Goal: Task Accomplishment & Management: Manage account settings

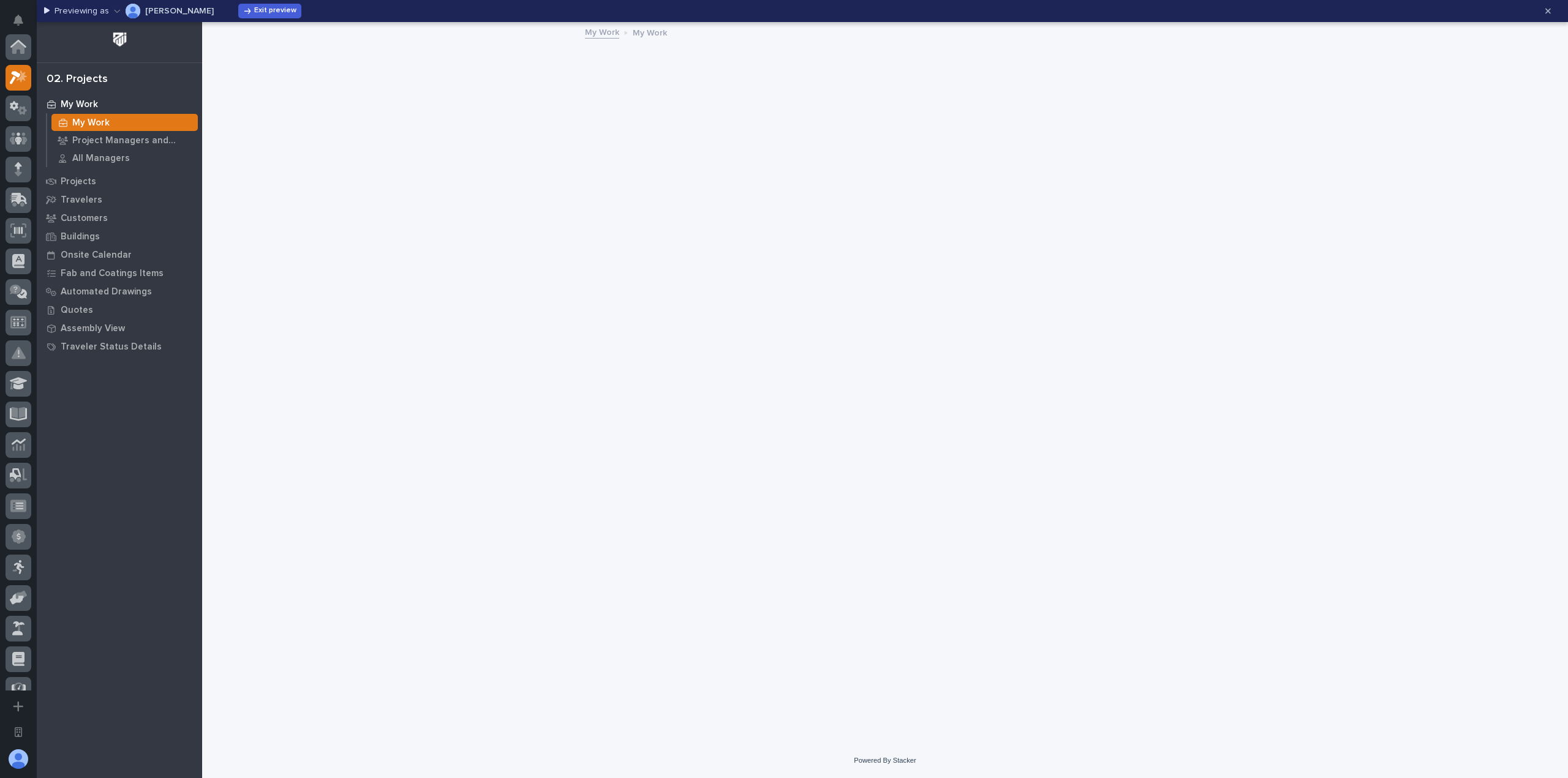
scroll to position [30, 0]
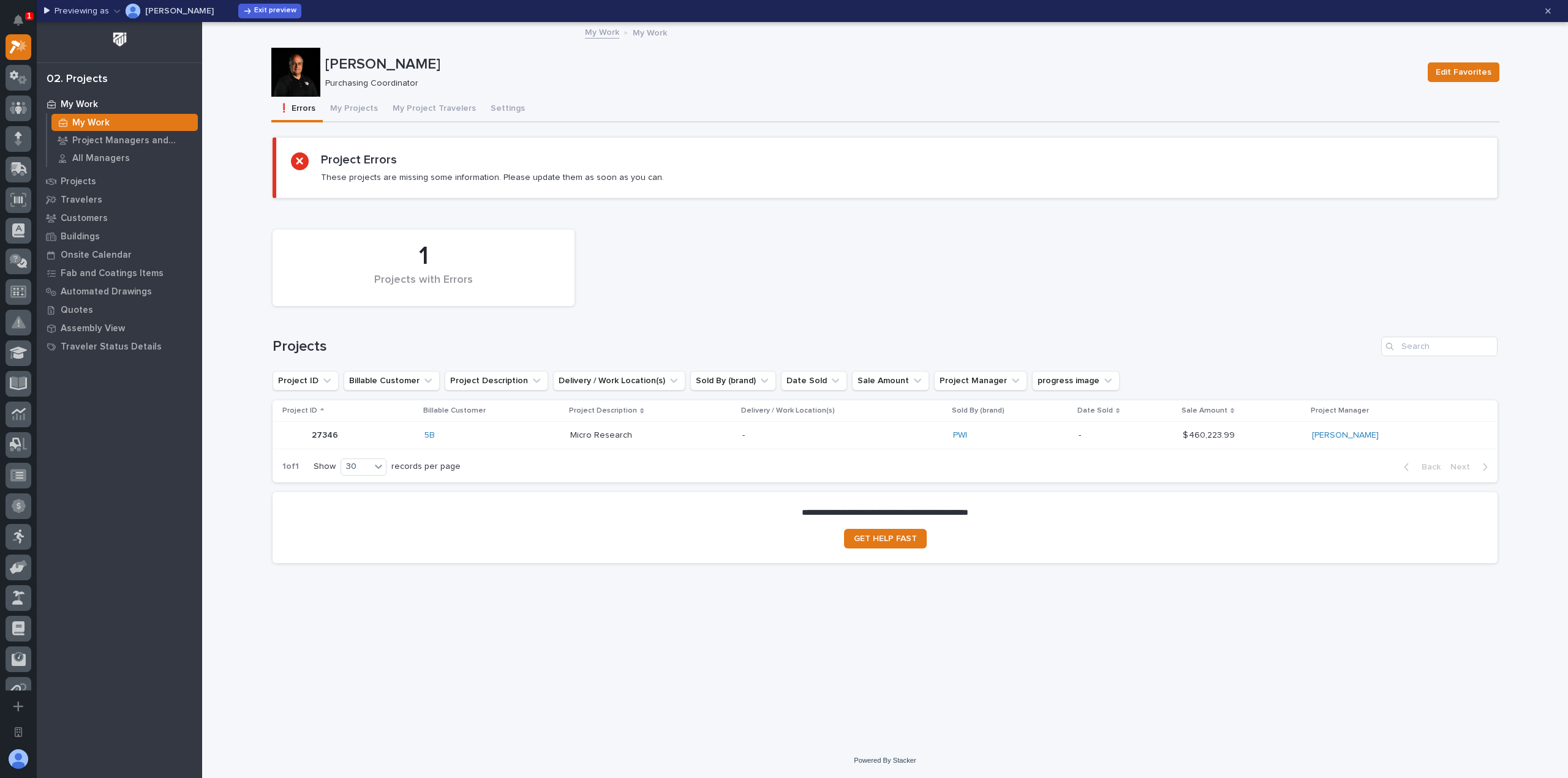
click at [911, 303] on div "1 Projects with Errors" at bounding box center [885, 267] width 1237 height 89
click at [607, 431] on p "Micro Research" at bounding box center [602, 434] width 64 height 13
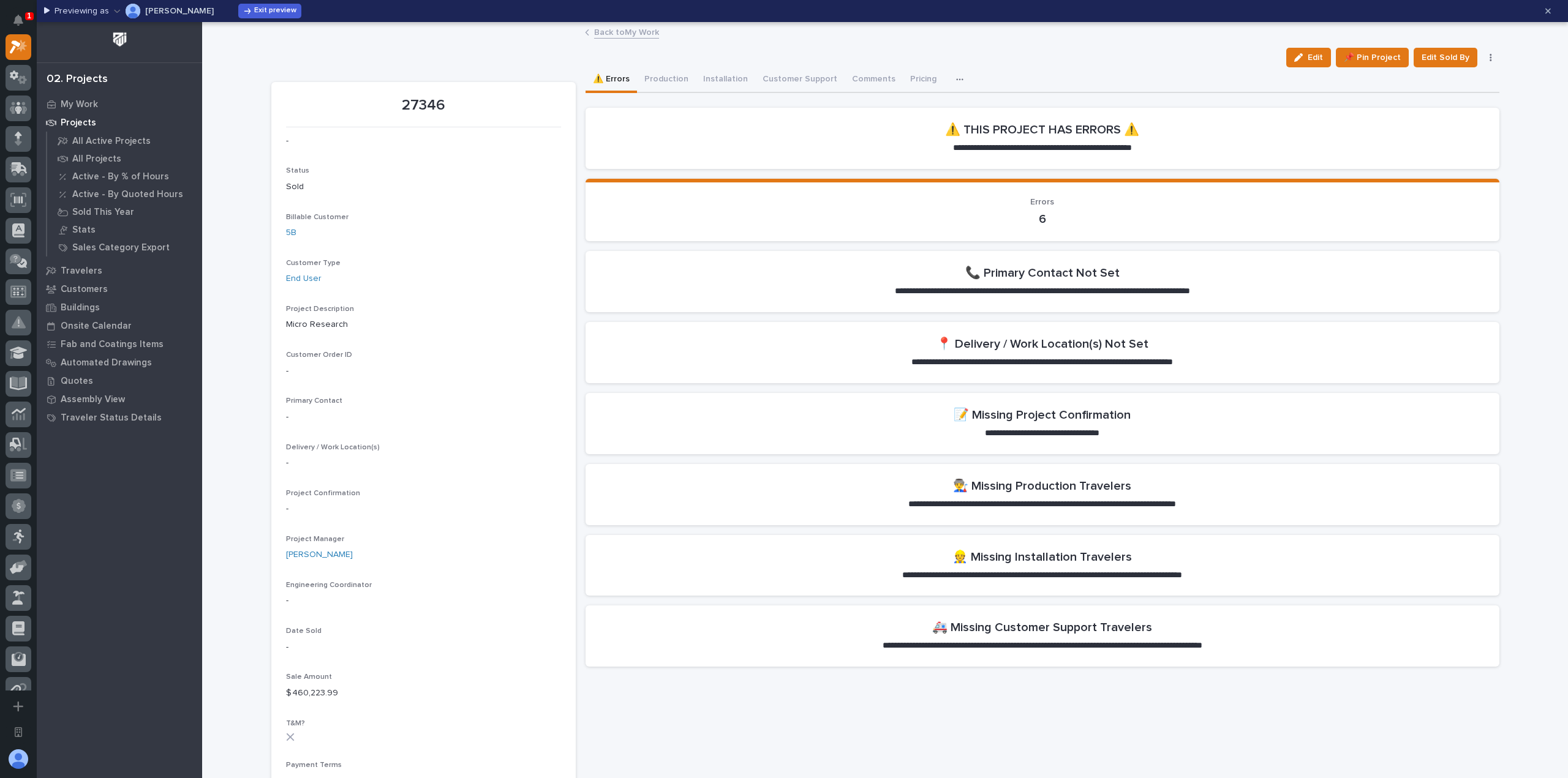
click at [541, 317] on div "Micro Research" at bounding box center [423, 324] width 275 height 15
click at [558, 318] on section "27346 - Status Sold Billable Customer 5B Customer Type End User Project Descrip…" at bounding box center [424, 791] width 305 height 1417
click at [577, 254] on div "27346 - Status Sold Billable Customer 5B Customer Type End User Project Descrip…" at bounding box center [886, 783] width 1229 height 1432
click at [905, 81] on button "Pricing" at bounding box center [923, 80] width 41 height 25
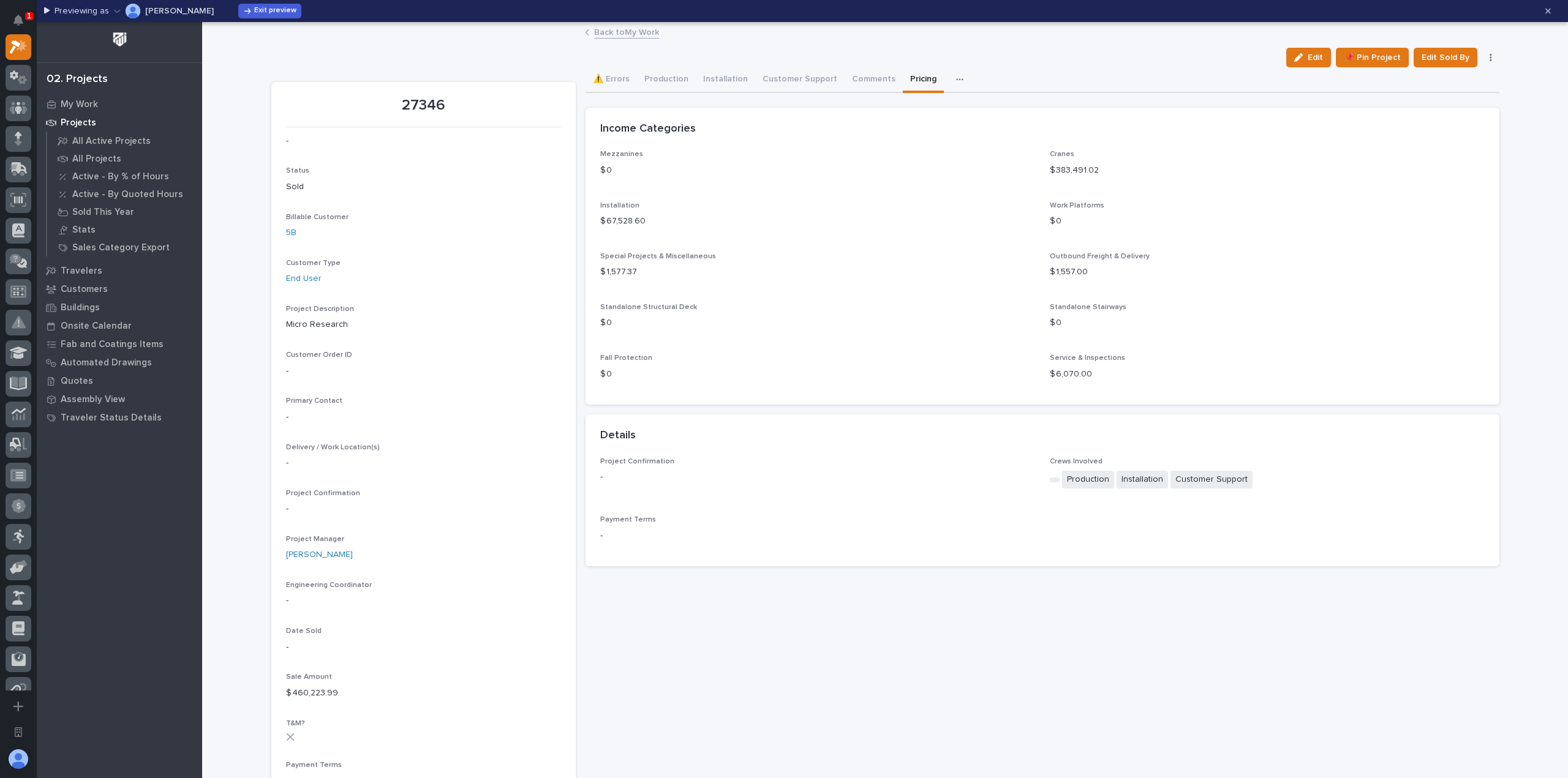
click at [906, 78] on button "Pricing" at bounding box center [923, 80] width 41 height 25
click at [612, 78] on button "⚠️ Errors" at bounding box center [611, 80] width 52 height 25
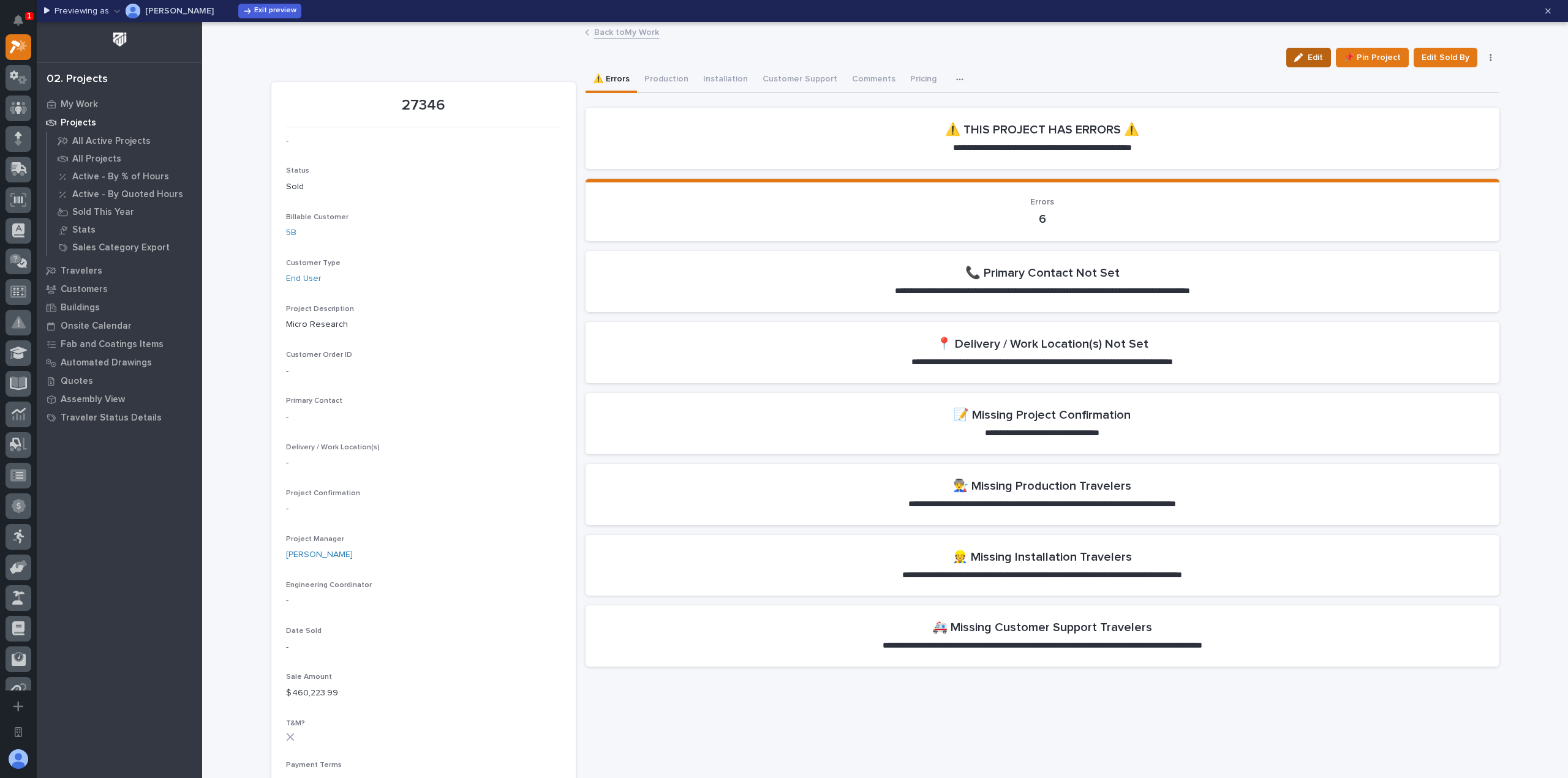
click at [1312, 63] on button "Edit" at bounding box center [1308, 57] width 45 height 19
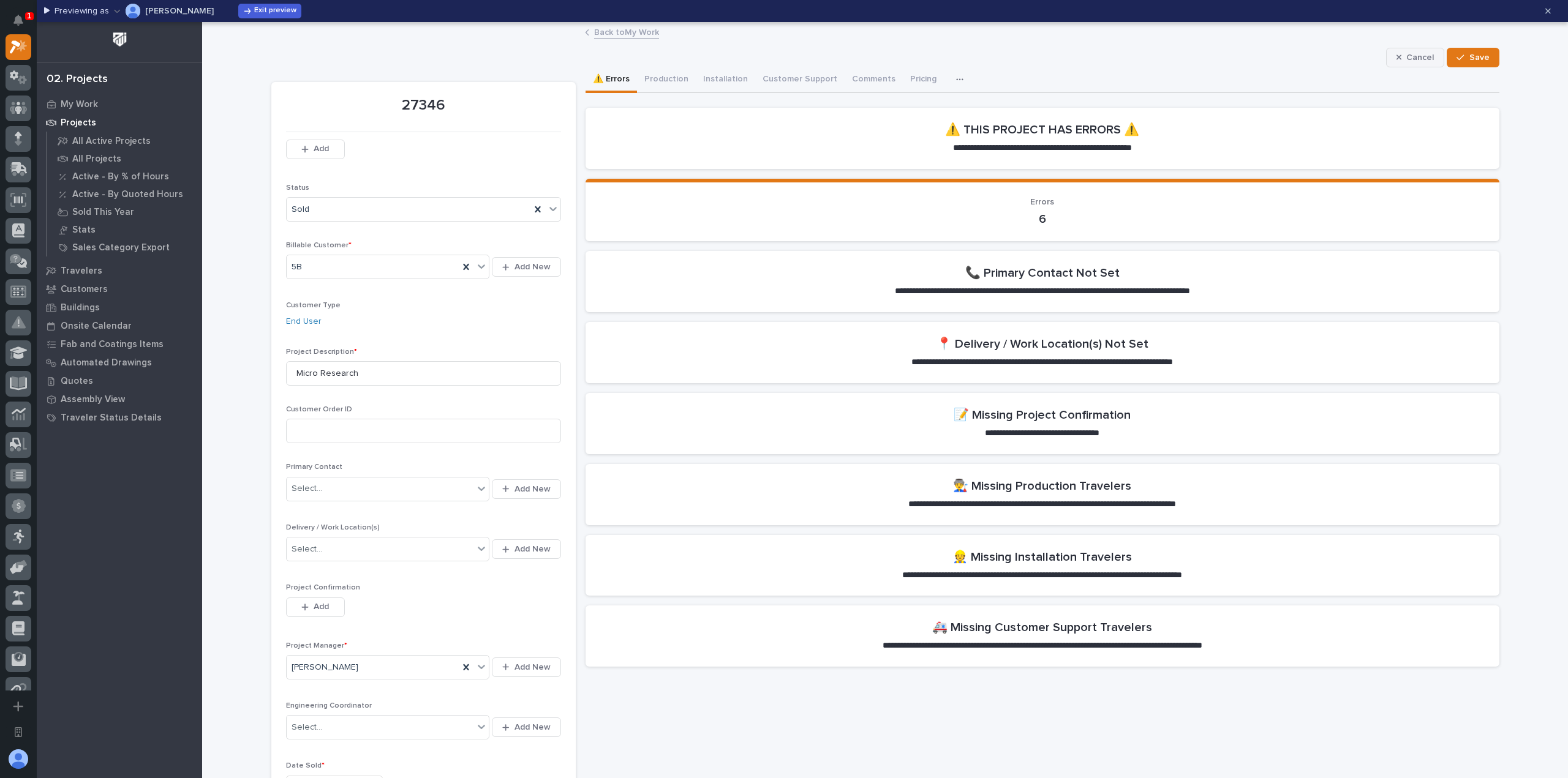
click at [1393, 61] on button "Cancel" at bounding box center [1416, 57] width 59 height 19
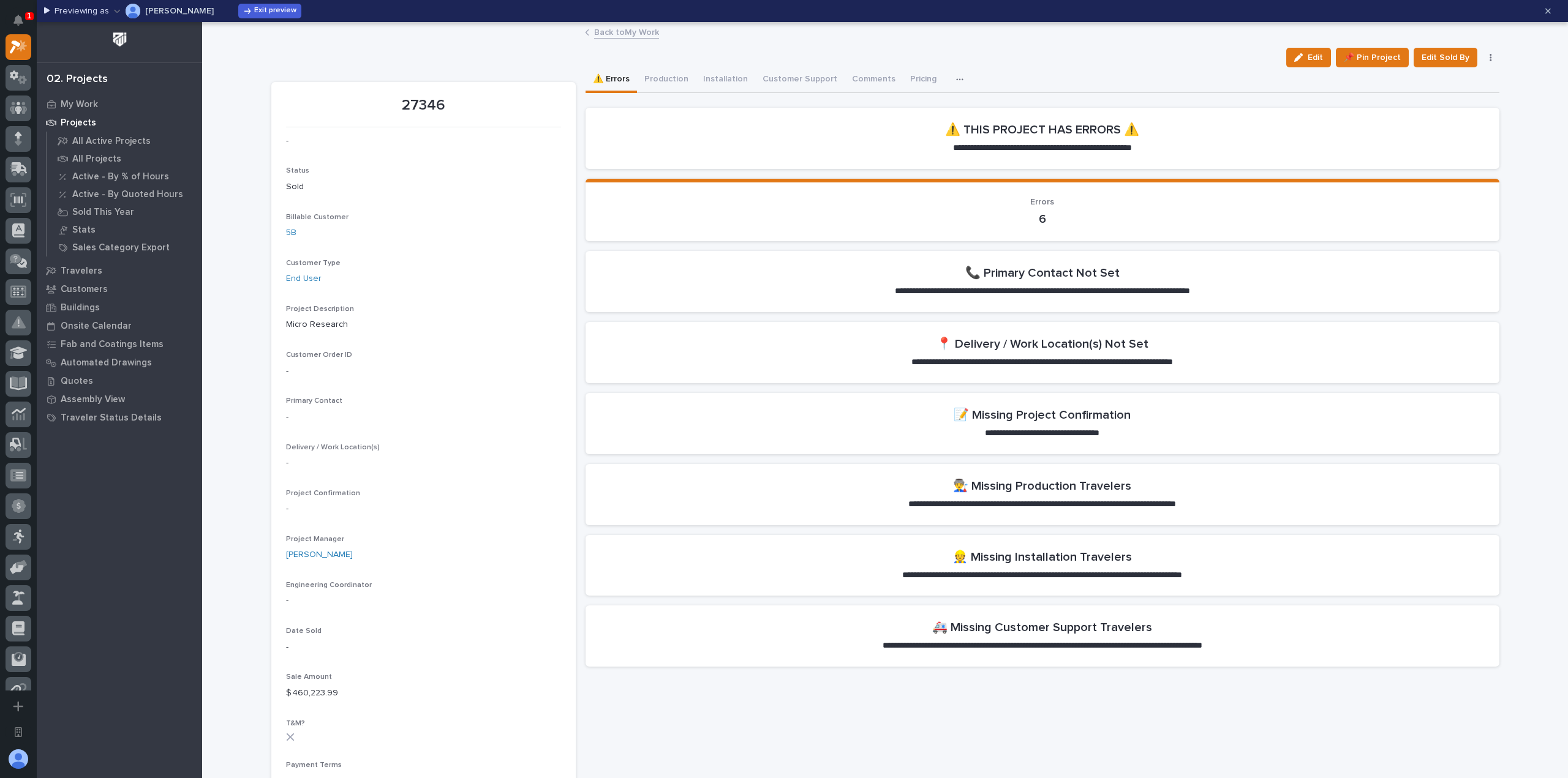
click at [549, 305] on p "Project Description" at bounding box center [423, 310] width 275 height 8
click at [580, 299] on div "27346 - Status Sold Billable Customer 5B Customer Type End User Project Descrip…" at bounding box center [886, 783] width 1229 height 1432
click at [254, 10] on span "Exit preview" at bounding box center [275, 11] width 42 height 10
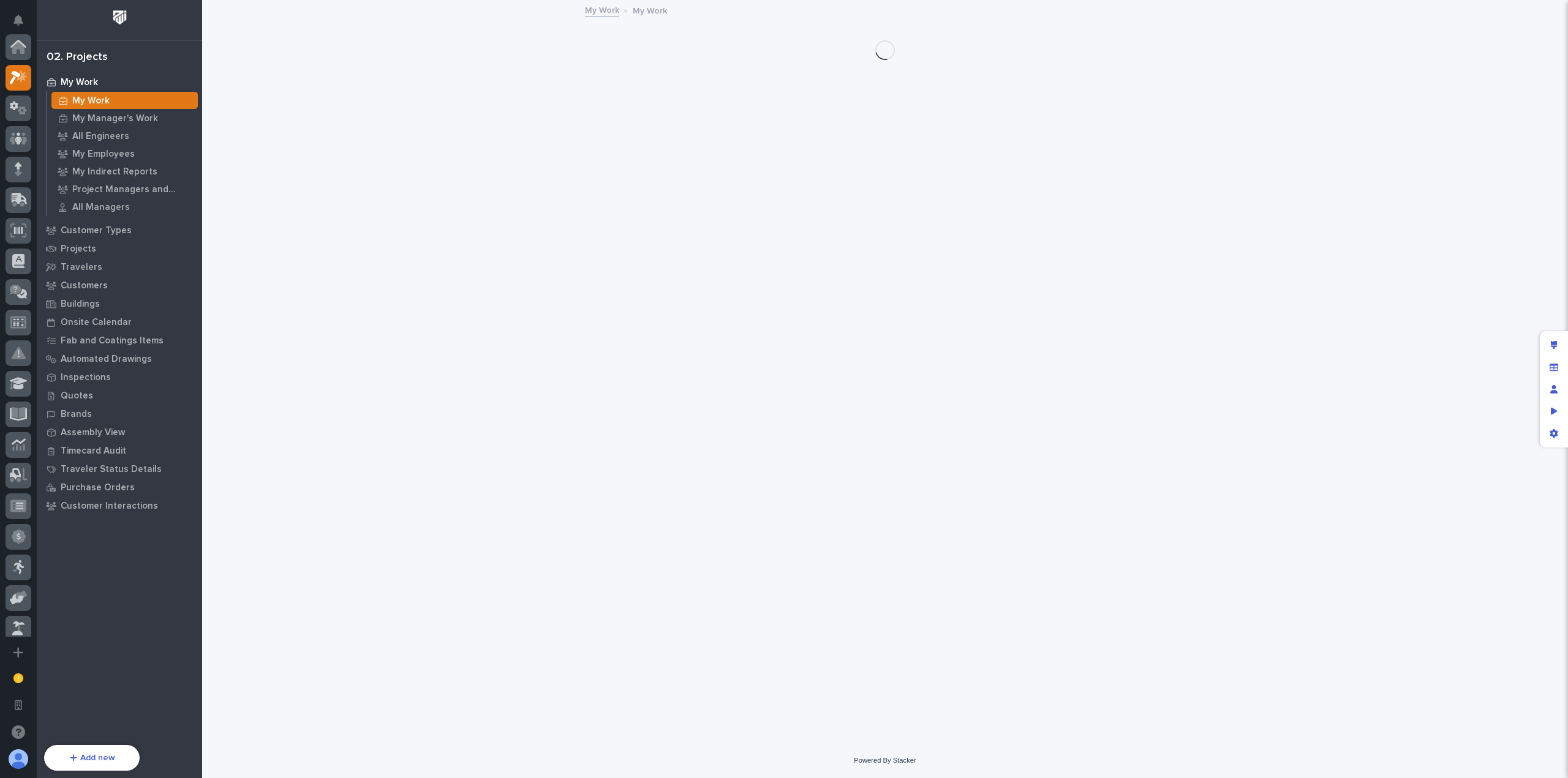
scroll to position [30, 0]
